Goal: Information Seeking & Learning: Learn about a topic

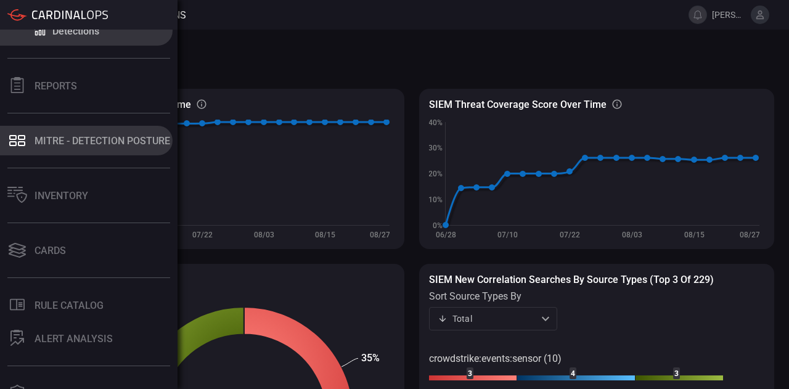
scroll to position [85, 0]
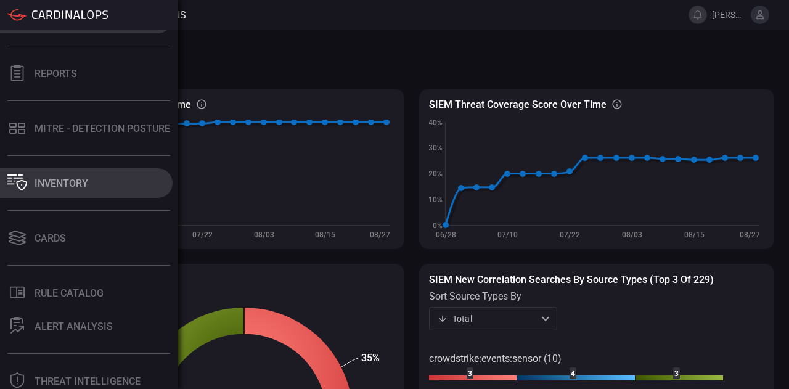
click at [71, 183] on div "Inventory" at bounding box center [62, 184] width 54 height 12
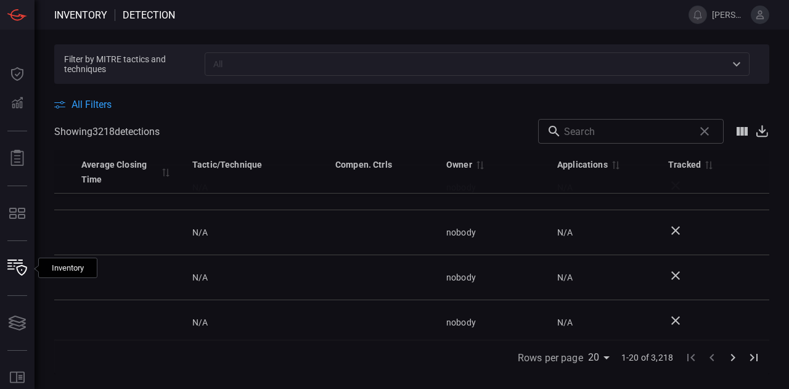
scroll to position [764, 896]
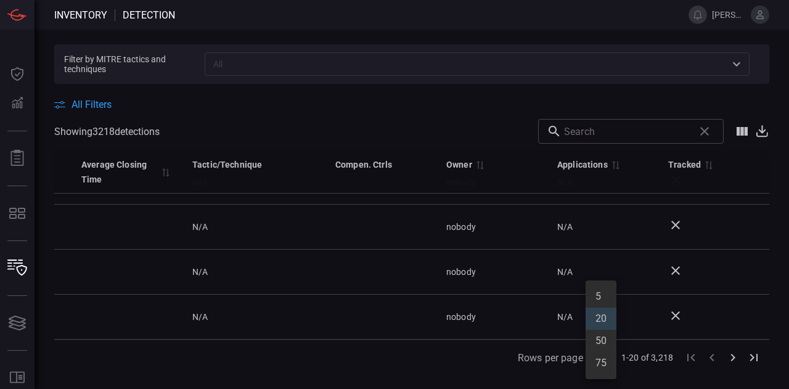
click at [605, 357] on body "Inventory Detection saujas.jadhav Dashboard Dashboard Detections Detections Rep…" at bounding box center [394, 194] width 789 height 389
click at [596, 353] on li "75" at bounding box center [601, 363] width 31 height 22
type input "75"
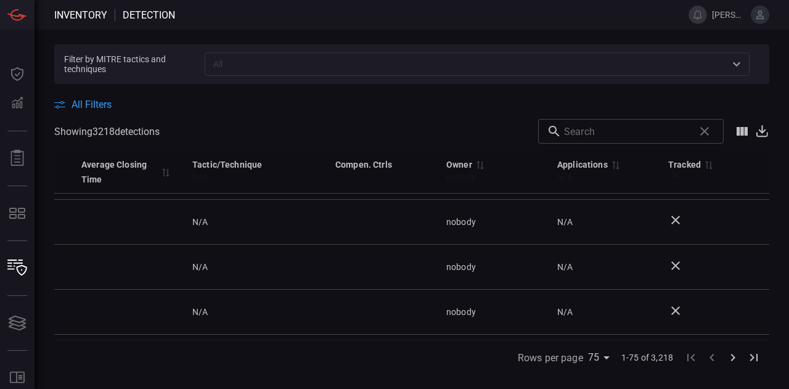
click at [94, 105] on span "All Filters" at bounding box center [91, 105] width 40 height 12
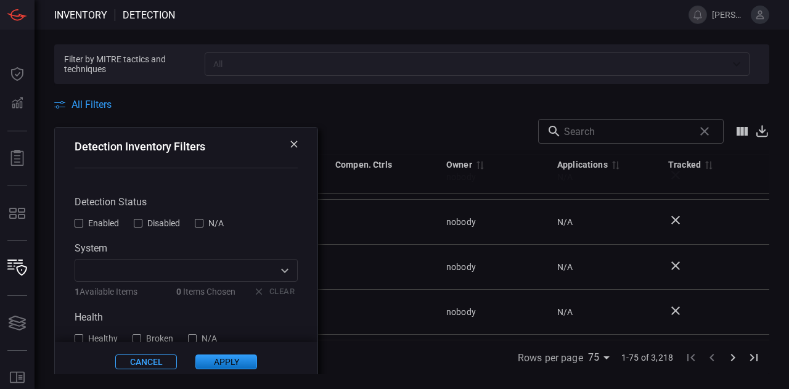
scroll to position [25, 0]
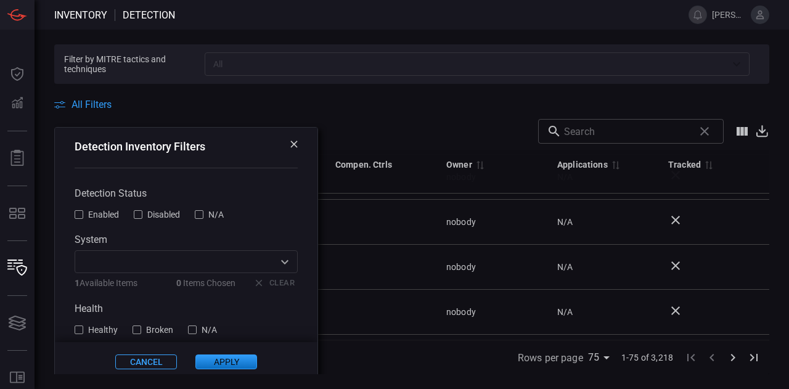
click at [78, 214] on div at bounding box center [79, 214] width 9 height 9
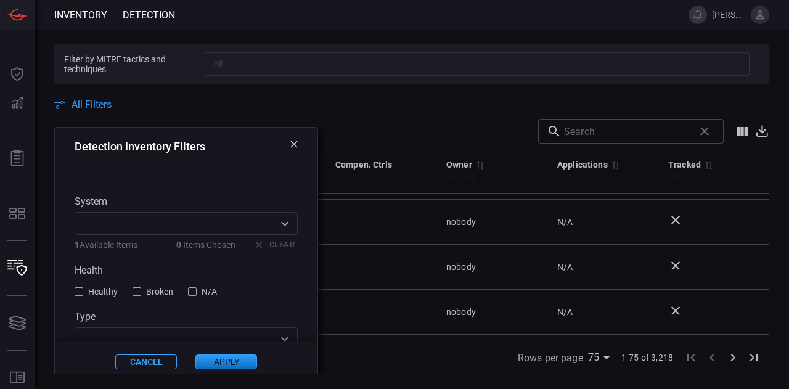
scroll to position [73, 0]
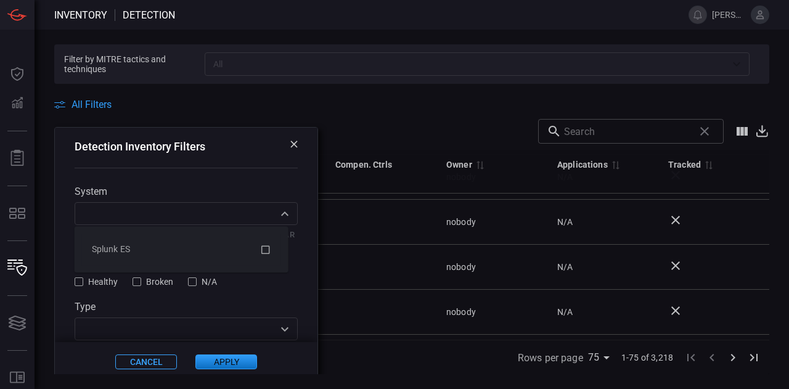
click at [260, 224] on div "​" at bounding box center [186, 213] width 223 height 23
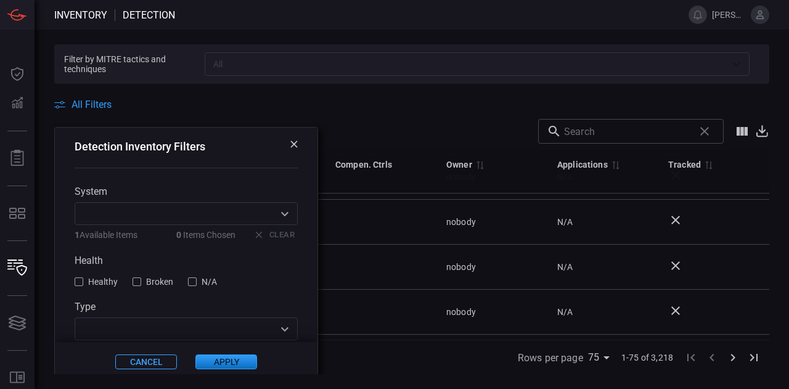
click at [266, 177] on div "Detection Inventory Filters" at bounding box center [186, 155] width 263 height 55
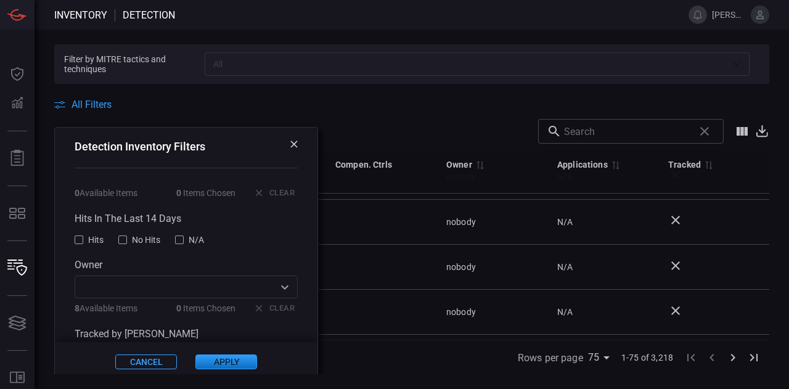
scroll to position [243, 0]
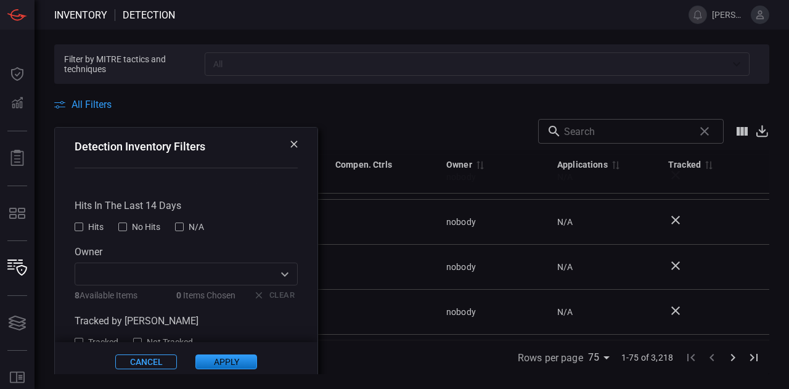
click at [80, 231] on div at bounding box center [79, 227] width 9 height 9
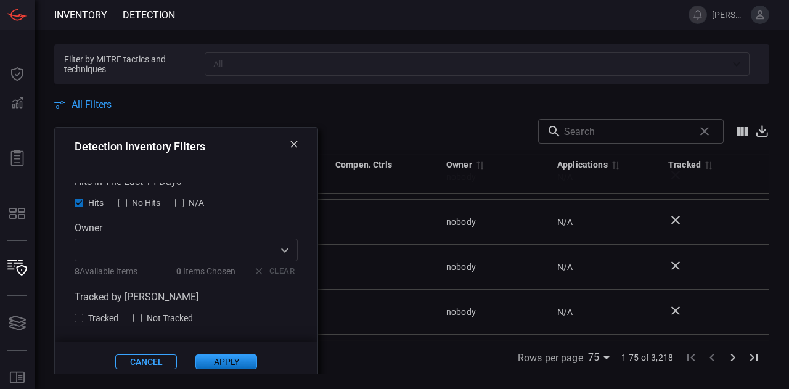
click at [195, 359] on button "Apply" at bounding box center [226, 361] width 62 height 15
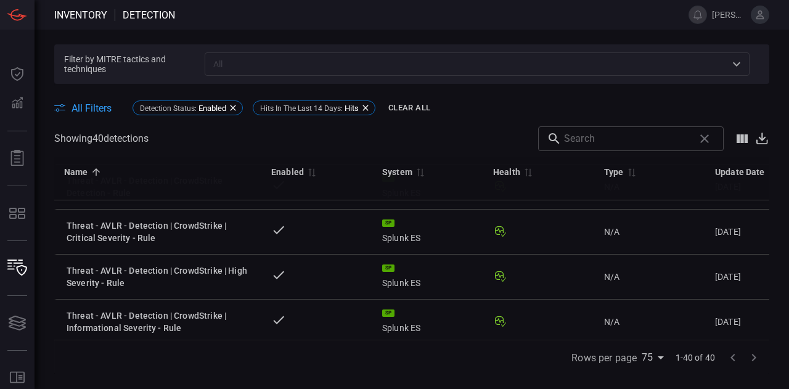
scroll to position [861, 0]
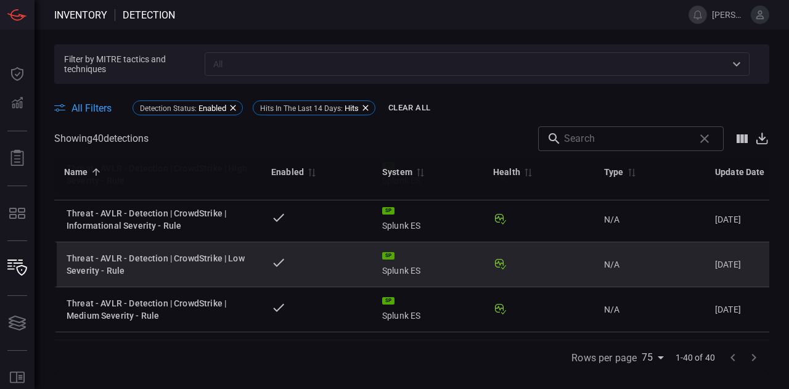
click at [195, 256] on div "Threat - AVLR - Detection | CrowdStrike | Low Severity - Rule" at bounding box center [159, 264] width 185 height 25
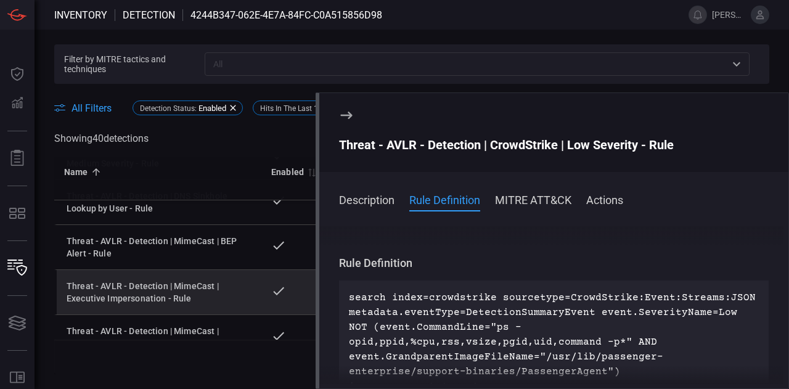
scroll to position [984, 0]
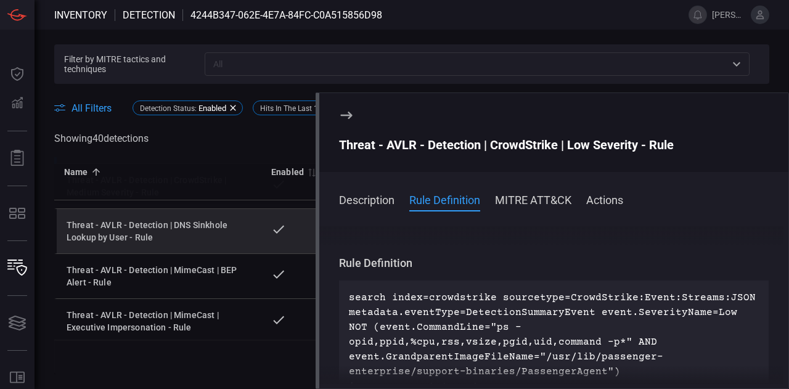
click at [183, 246] on td "Threat - AVLR - Detection | DNS Sinkhole Lookup by User - Rule" at bounding box center [157, 231] width 207 height 45
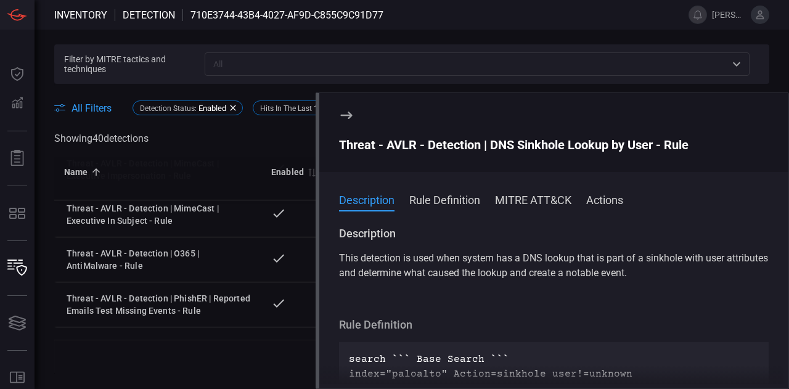
click at [451, 210] on span at bounding box center [553, 216] width 469 height 20
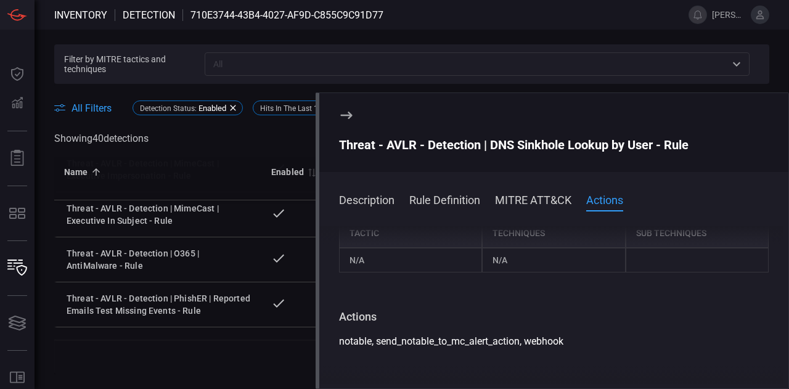
scroll to position [647, 0]
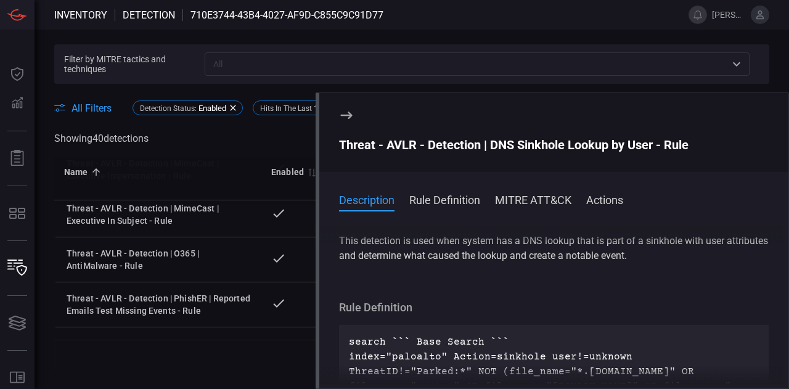
scroll to position [0, 0]
